Goal: Task Accomplishment & Management: Use online tool/utility

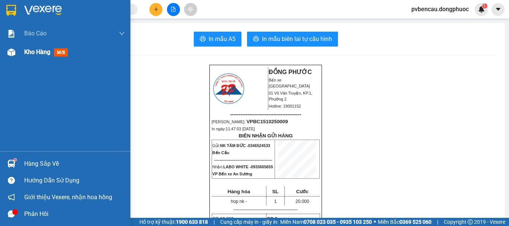
click at [37, 52] on span "Kho hàng" at bounding box center [37, 51] width 26 height 7
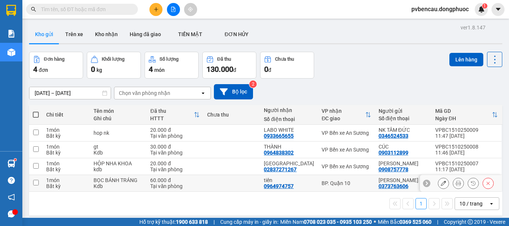
click at [203, 183] on td at bounding box center [231, 183] width 57 height 17
checkbox input "true"
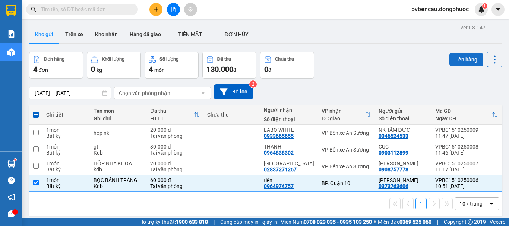
click at [464, 60] on button "Lên hàng" at bounding box center [466, 59] width 34 height 13
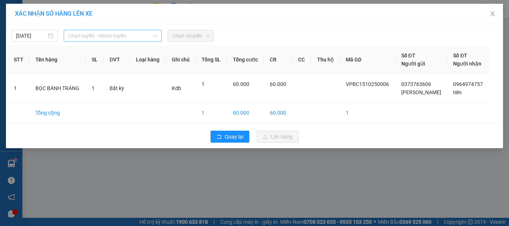
click at [130, 36] on span "Chọn tuyến - nhóm tuyến" at bounding box center [112, 35] width 89 height 11
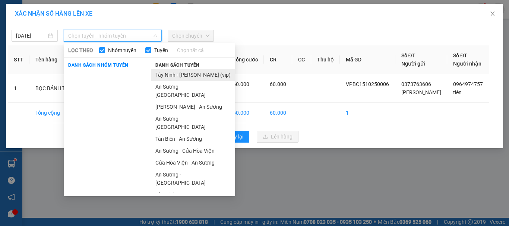
click at [178, 76] on li "Tây Ninh - [PERSON_NAME] (vip)" at bounding box center [193, 75] width 84 height 12
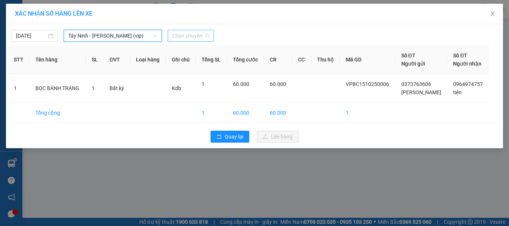
click at [188, 38] on span "Chọn chuyến" at bounding box center [190, 35] width 37 height 11
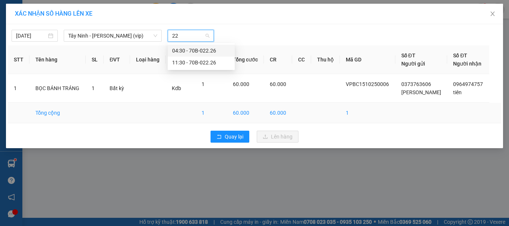
type input "222"
click at [190, 63] on div "11:30 - 70B-022.26" at bounding box center [201, 62] width 58 height 8
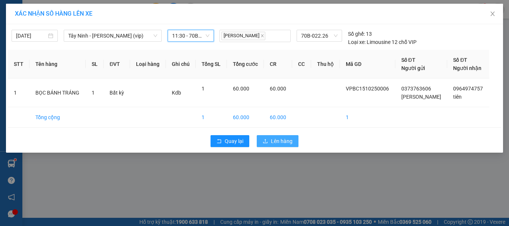
click at [283, 140] on span "Lên hàng" at bounding box center [282, 141] width 22 height 8
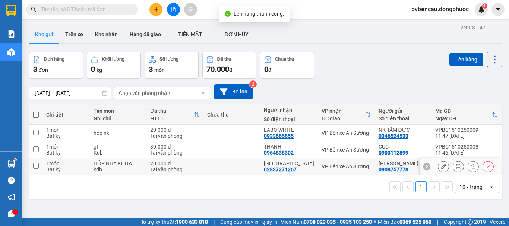
click at [190, 170] on div "Tại văn phòng" at bounding box center [174, 169] width 49 height 6
checkbox input "true"
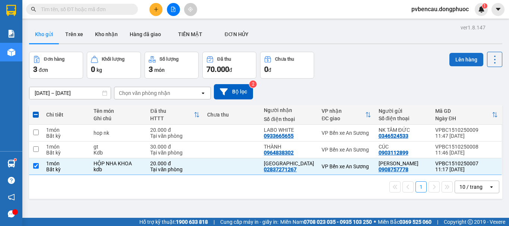
click at [455, 60] on button "Lên hàng" at bounding box center [466, 59] width 34 height 13
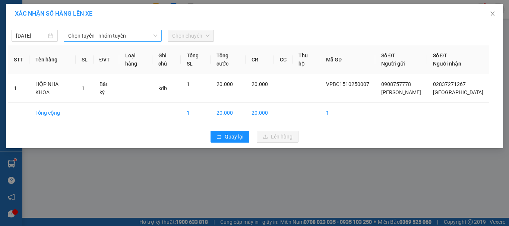
click at [118, 34] on span "Chọn tuyến - nhóm tuyến" at bounding box center [112, 35] width 89 height 11
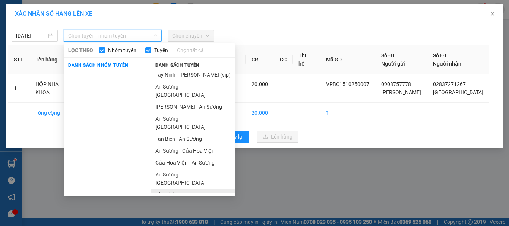
click at [183, 189] on li "Tây Ninh - An Sương" at bounding box center [193, 195] width 84 height 12
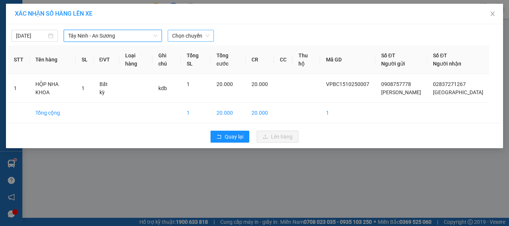
click at [182, 34] on span "Chọn chuyến" at bounding box center [190, 35] width 37 height 11
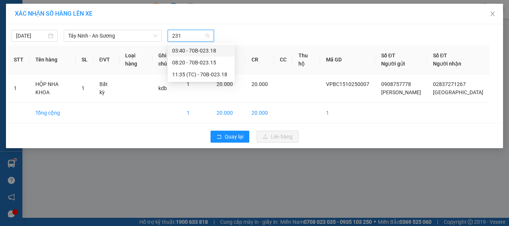
type input "2318"
click at [191, 62] on div "11:35 (TC) - 70B-023.18" at bounding box center [201, 62] width 58 height 8
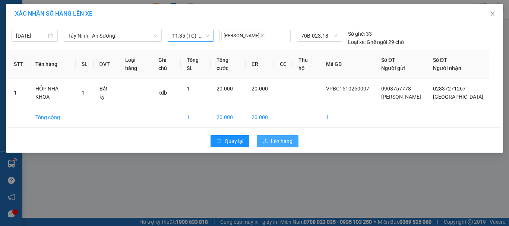
click at [272, 140] on span "Lên hàng" at bounding box center [282, 141] width 22 height 8
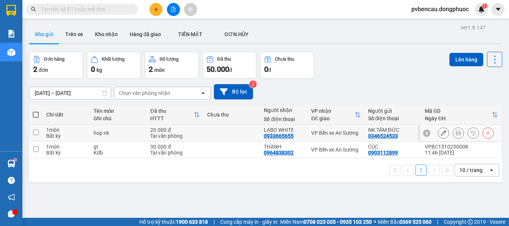
click at [158, 132] on div "20.000 đ" at bounding box center [174, 130] width 49 height 6
checkbox input "true"
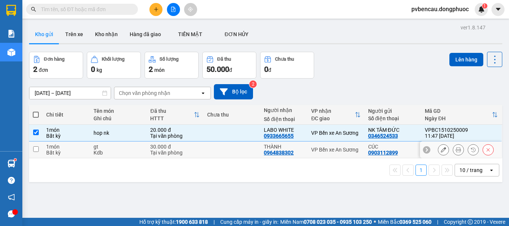
click at [162, 146] on div "30.000 đ" at bounding box center [174, 147] width 49 height 6
checkbox input "true"
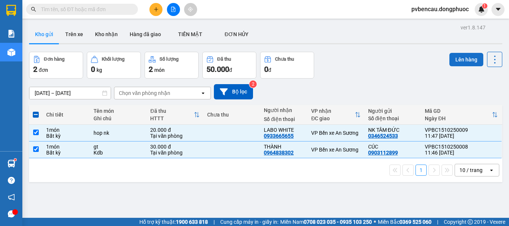
click at [453, 59] on button "Lên hàng" at bounding box center [466, 59] width 34 height 13
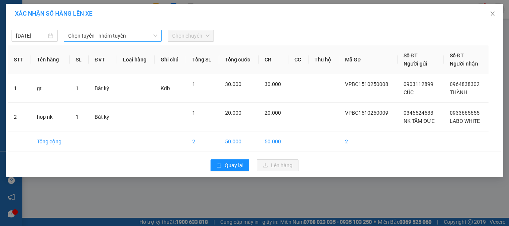
click at [105, 36] on span "Chọn tuyến - nhóm tuyến" at bounding box center [112, 35] width 89 height 11
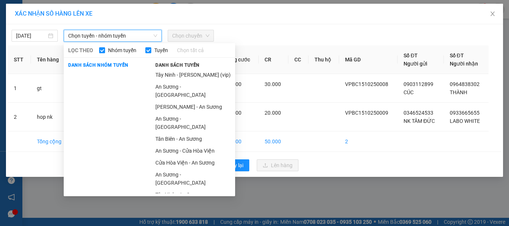
click at [105, 36] on span "Chọn tuyến - nhóm tuyến" at bounding box center [112, 35] width 89 height 11
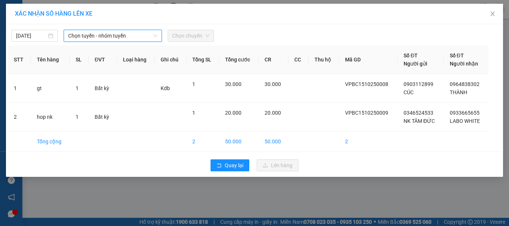
click at [142, 36] on span "Chọn tuyến - nhóm tuyến" at bounding box center [112, 35] width 89 height 11
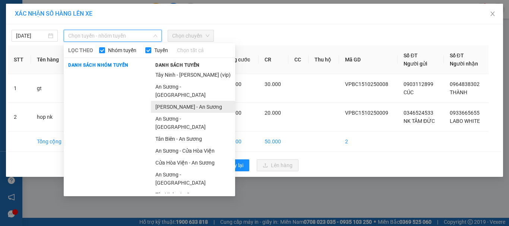
click at [177, 101] on li "[PERSON_NAME] - An Sương" at bounding box center [193, 107] width 84 height 12
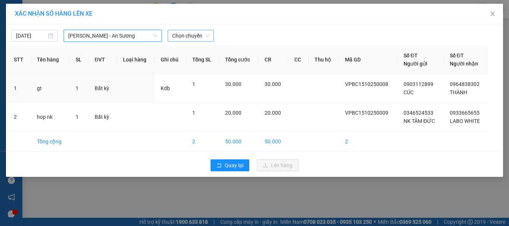
click at [188, 36] on span "Chọn chuyến" at bounding box center [190, 35] width 37 height 11
click at [185, 29] on div "[DATE] Châu Thành - An Sương LỌC THEO Nhóm tuyến Tuyến Chọn tất cả Danh sách nh…" at bounding box center [254, 34] width 493 height 16
click at [186, 36] on span "Chọn chuyến" at bounding box center [190, 35] width 37 height 11
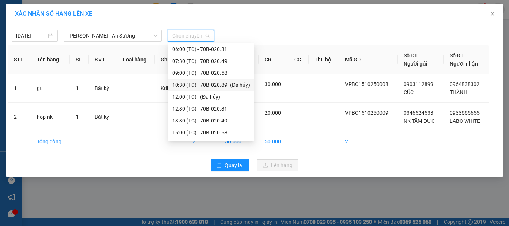
scroll to position [48, 0]
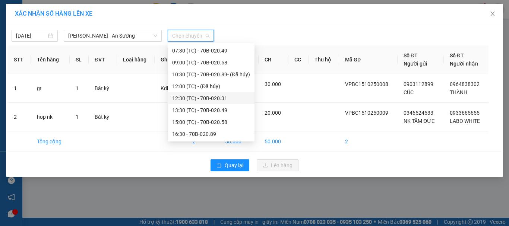
click at [194, 96] on div "12:30 (TC) - 70B-020.31" at bounding box center [211, 98] width 78 height 8
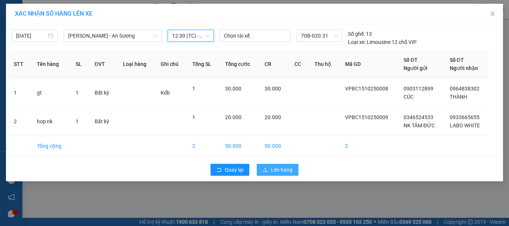
click at [280, 169] on span "Lên hàng" at bounding box center [282, 170] width 22 height 8
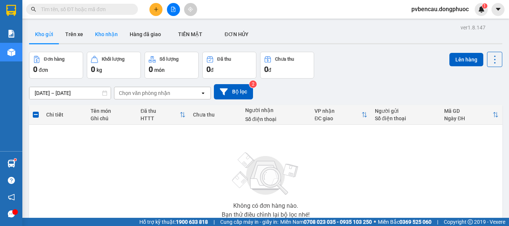
drag, startPoint x: 96, startPoint y: 36, endPoint x: 96, endPoint y: 43, distance: 6.4
click at [96, 39] on button "Kho nhận" at bounding box center [106, 34] width 35 height 18
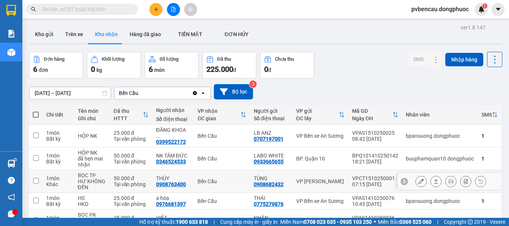
scroll to position [56, 0]
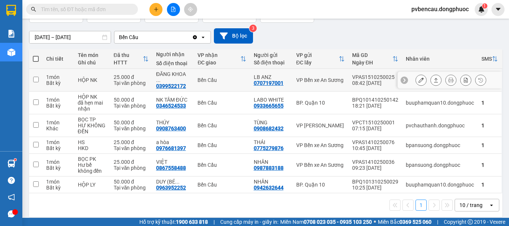
click at [101, 79] on div "HỘP NK" at bounding box center [92, 80] width 28 height 6
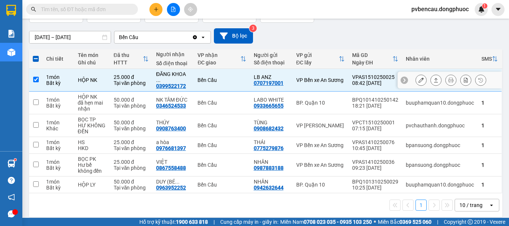
click at [126, 80] on div "Tại văn phòng" at bounding box center [131, 83] width 35 height 6
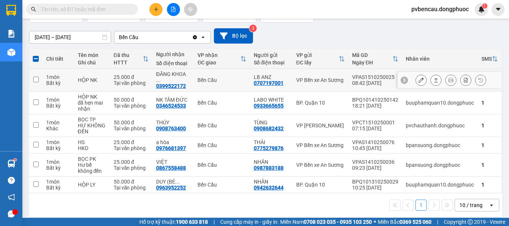
checkbox input "false"
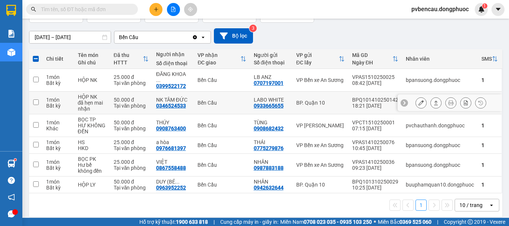
click at [123, 105] on td "50.000 đ Tại văn phòng" at bounding box center [131, 103] width 42 height 23
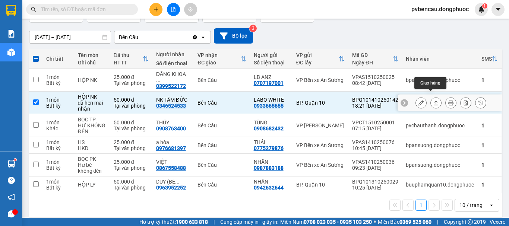
click at [433, 100] on icon at bounding box center [435, 102] width 5 height 5
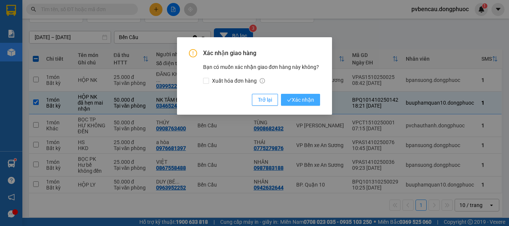
click at [303, 100] on span "Xác nhận" at bounding box center [300, 100] width 27 height 8
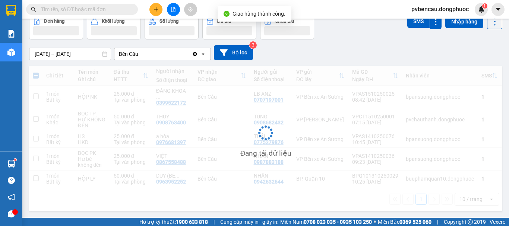
scroll to position [34, 0]
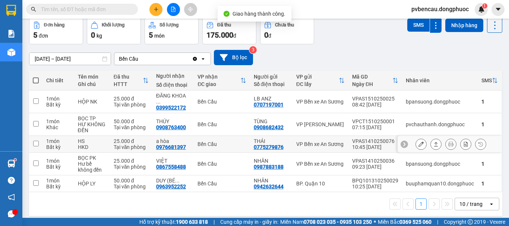
click at [97, 115] on div "BỌC TP" at bounding box center [92, 118] width 28 height 6
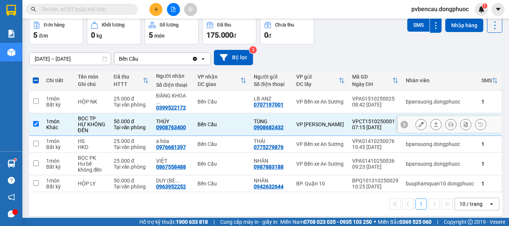
click at [434, 122] on icon at bounding box center [436, 124] width 4 height 4
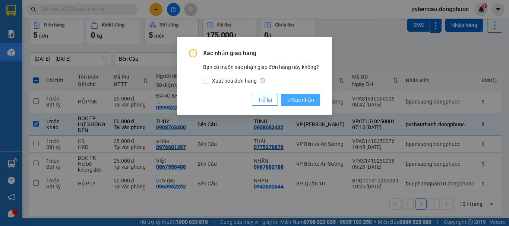
click at [303, 102] on span "Xác nhận" at bounding box center [300, 100] width 27 height 8
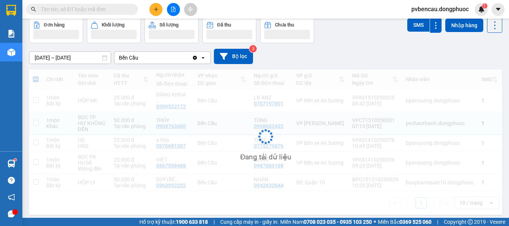
checkbox input "false"
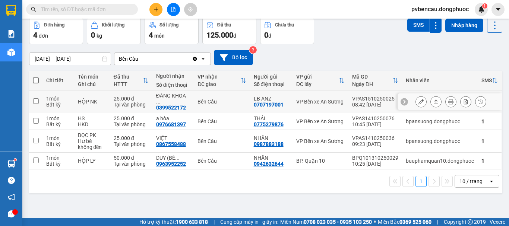
click at [103, 102] on td "HỘP NK" at bounding box center [92, 101] width 36 height 23
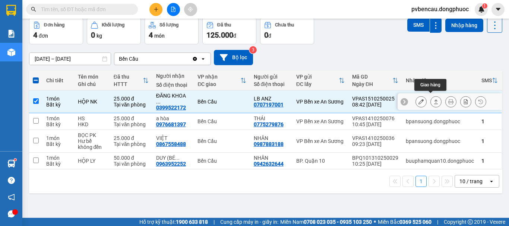
click at [434, 99] on icon at bounding box center [436, 101] width 4 height 4
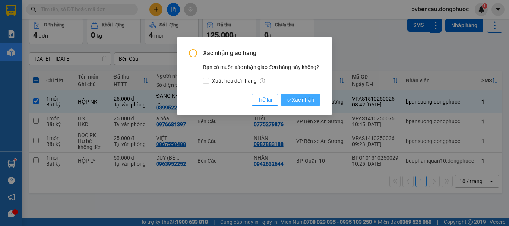
click at [305, 100] on span "Xác nhận" at bounding box center [300, 100] width 27 height 8
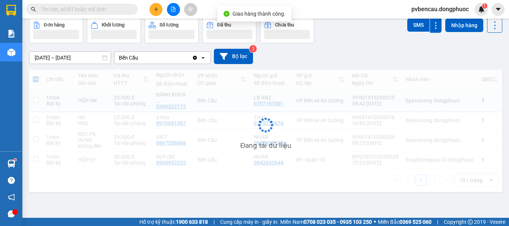
checkbox input "false"
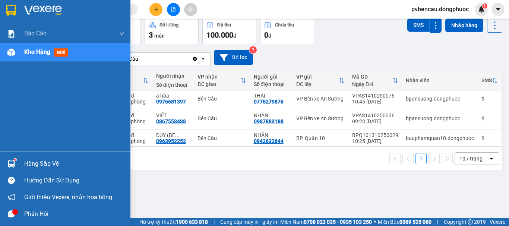
click at [19, 168] on div "Hàng sắp về" at bounding box center [65, 163] width 130 height 17
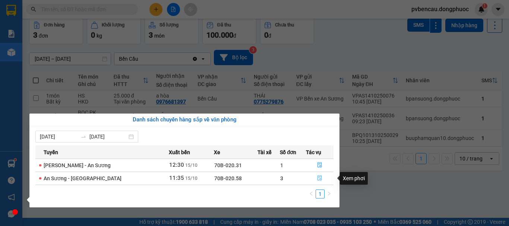
click at [319, 179] on icon "file-done" at bounding box center [319, 178] width 4 height 5
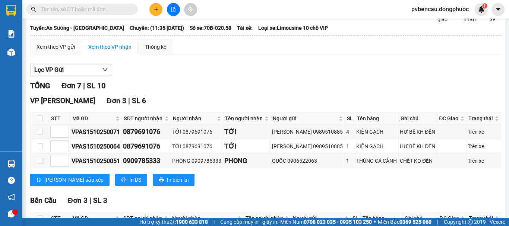
scroll to position [149, 0]
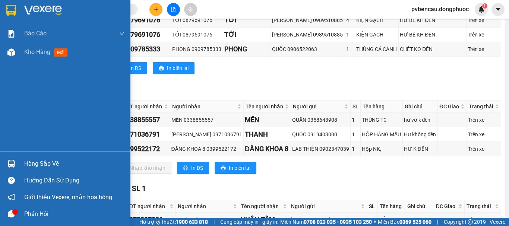
click at [15, 163] on div at bounding box center [11, 163] width 13 height 13
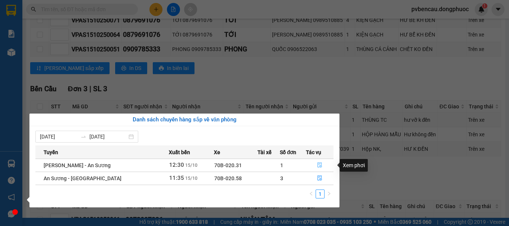
click at [317, 164] on icon "file-done" at bounding box center [319, 165] width 4 height 5
